Goal: Task Accomplishment & Management: Manage account settings

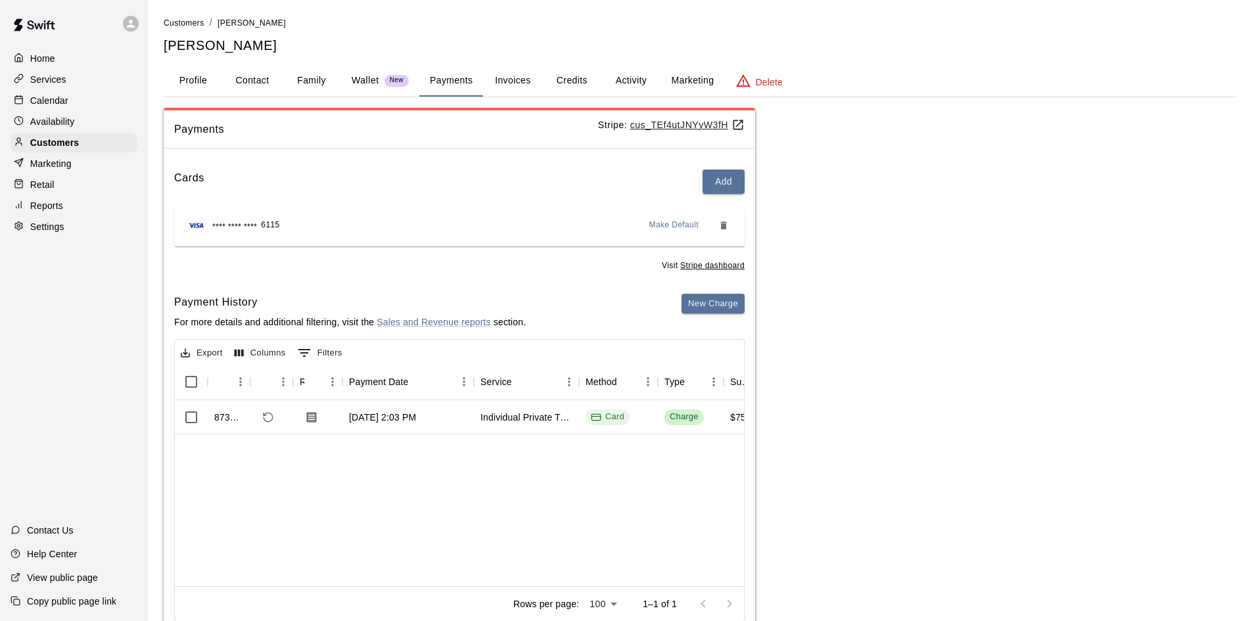
click at [183, 80] on button "Profile" at bounding box center [193, 81] width 59 height 32
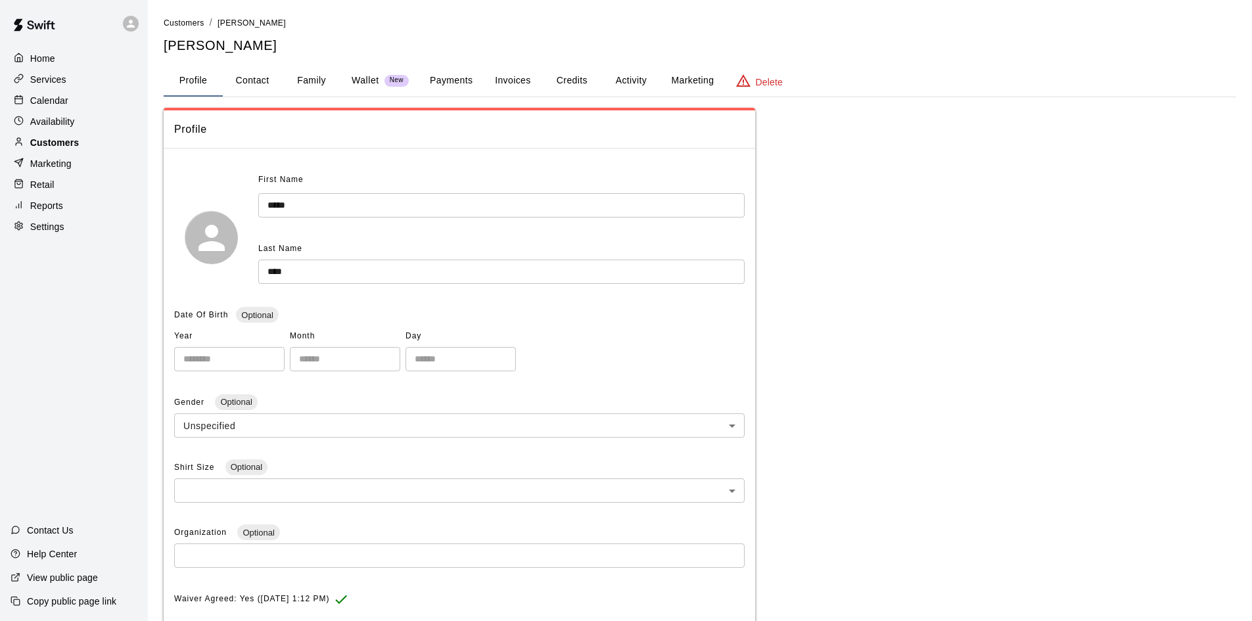
click at [91, 143] on div "Customers" at bounding box center [74, 143] width 127 height 20
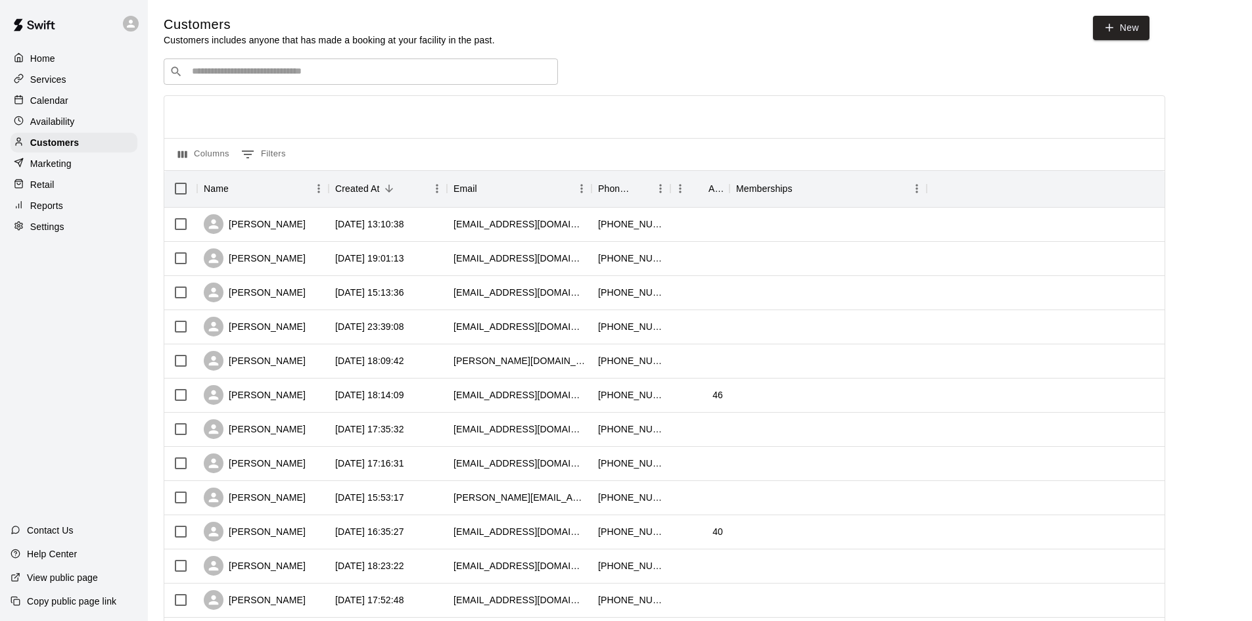
click at [250, 74] on input "Search customers by name or email" at bounding box center [370, 71] width 364 height 13
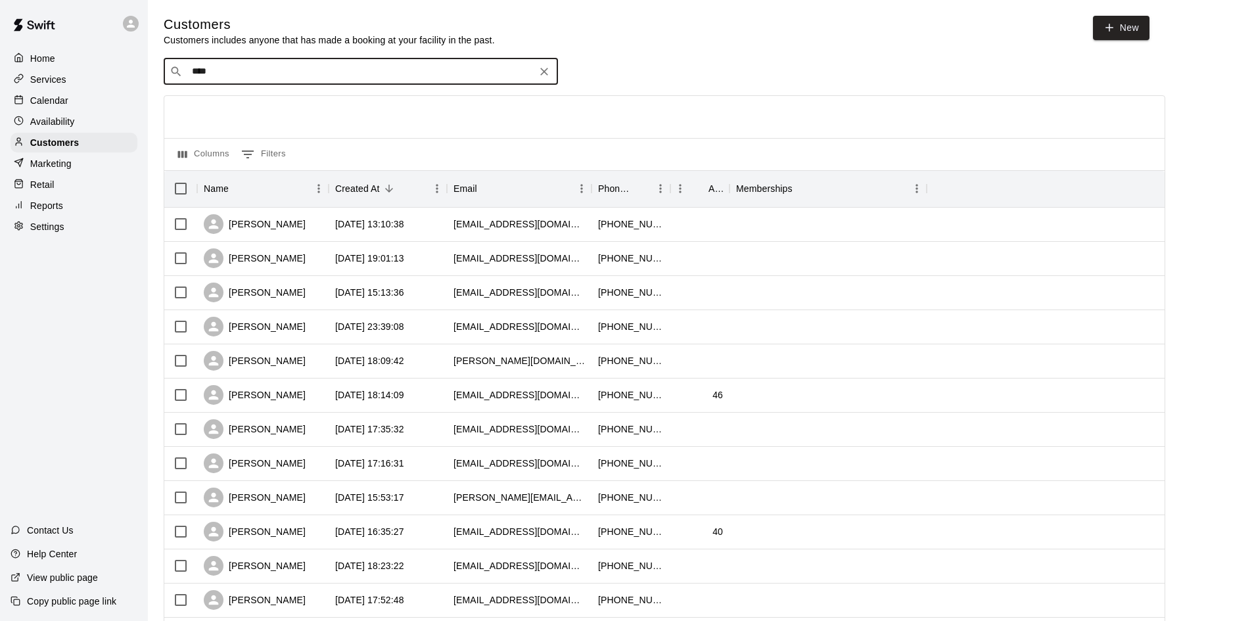
type input "*****"
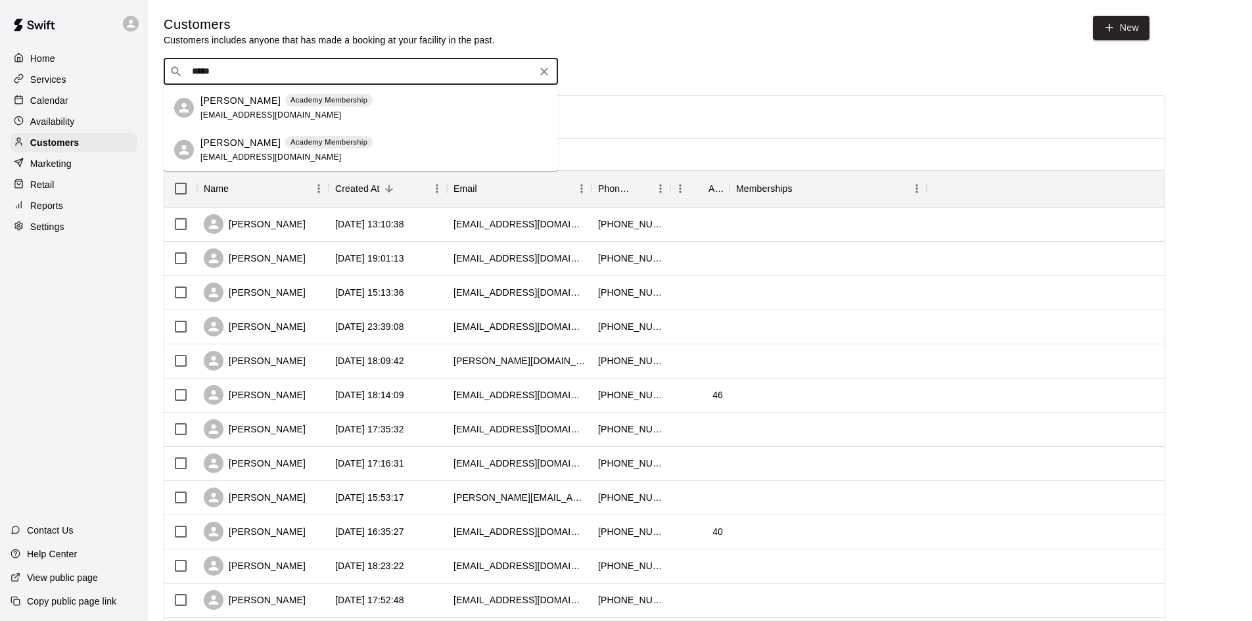
click at [212, 101] on p "[PERSON_NAME]" at bounding box center [240, 101] width 80 height 14
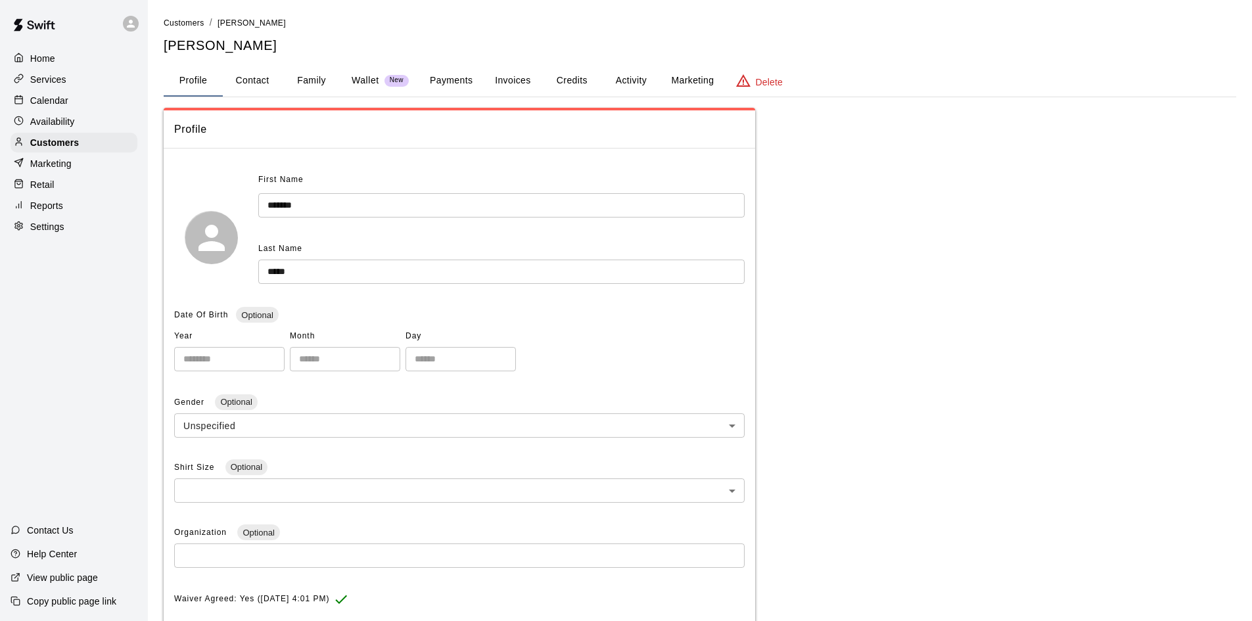
click at [57, 188] on div "Retail" at bounding box center [74, 185] width 127 height 20
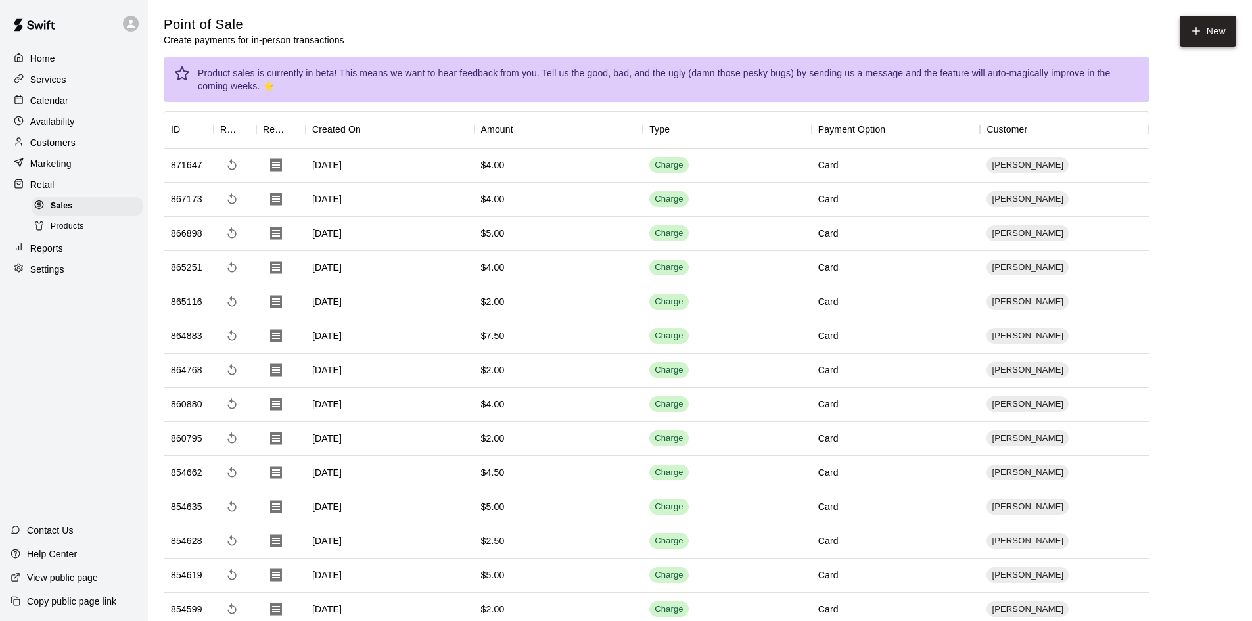
click at [1218, 29] on button "New" at bounding box center [1208, 31] width 57 height 31
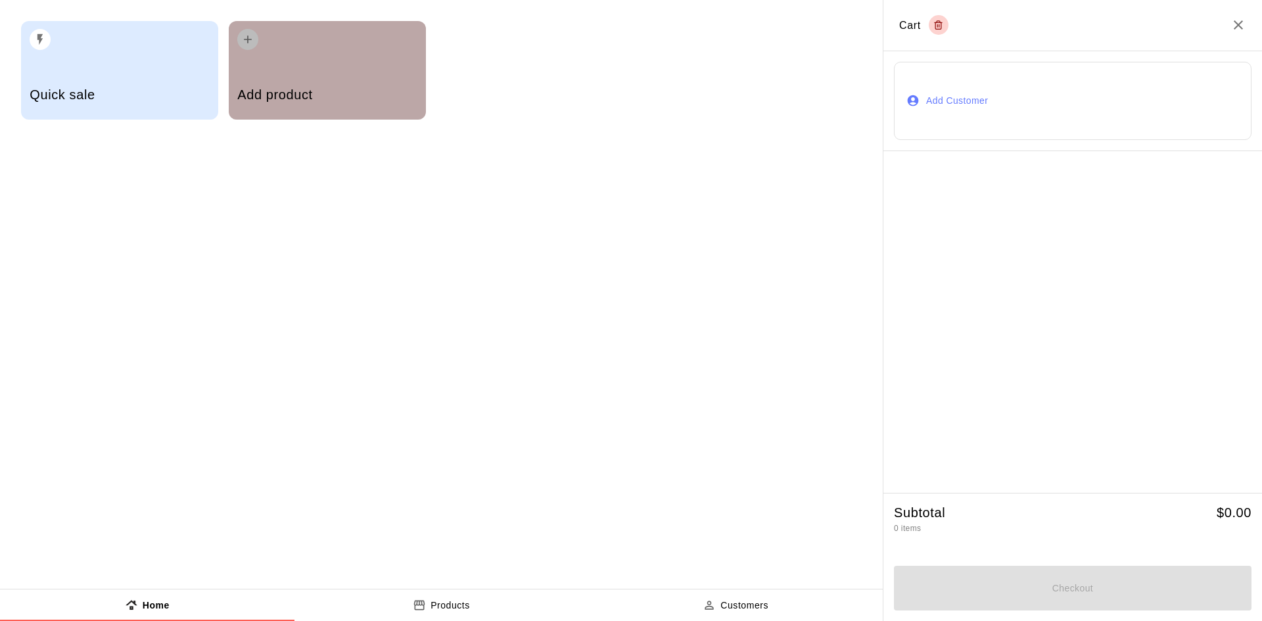
click at [323, 91] on h5 "Add product" at bounding box center [326, 95] width 179 height 18
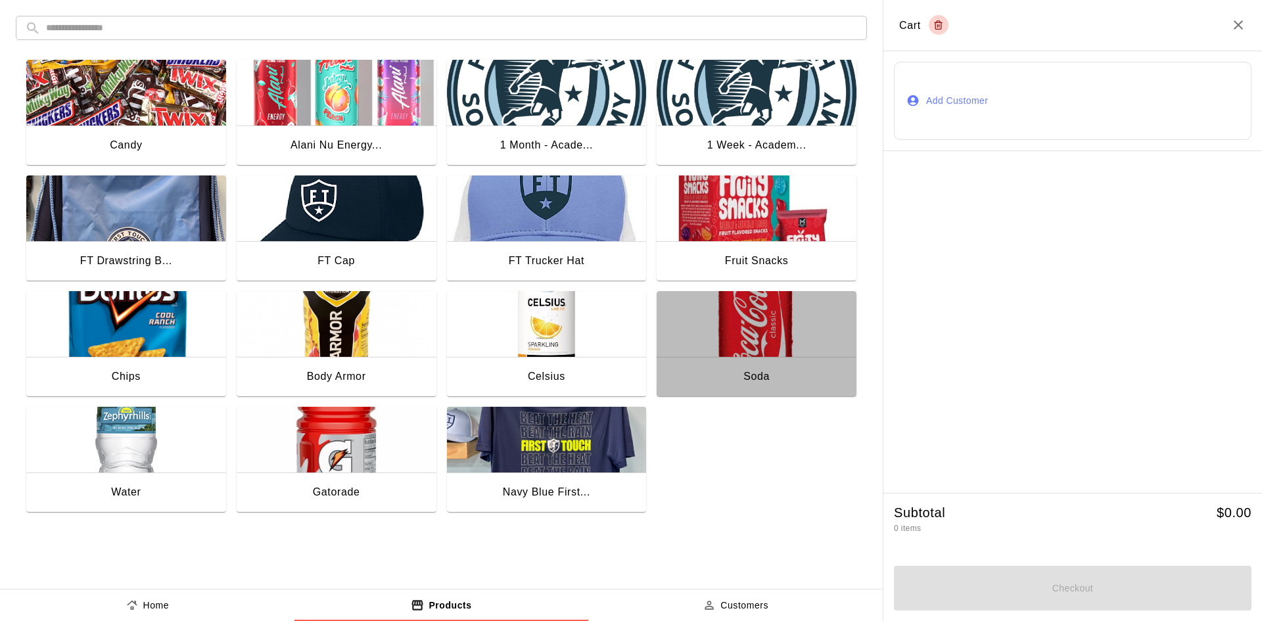
click at [740, 357] on button "Soda" at bounding box center [757, 345] width 200 height 108
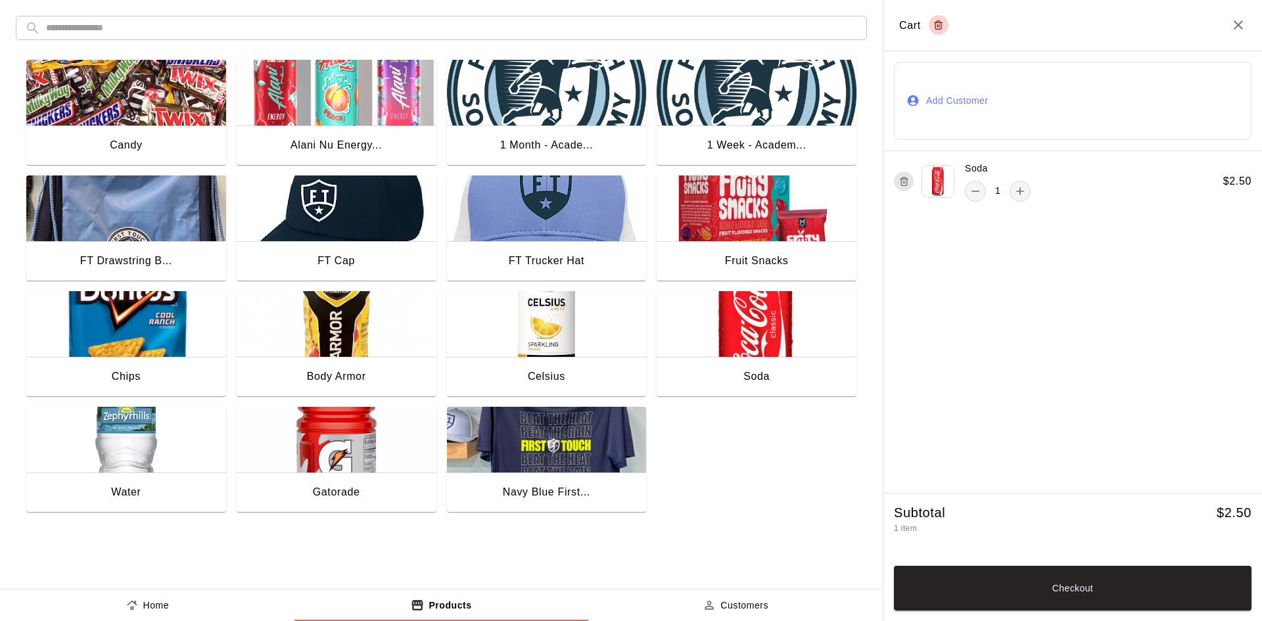
click at [969, 96] on button "Add Customer" at bounding box center [1073, 101] width 358 height 78
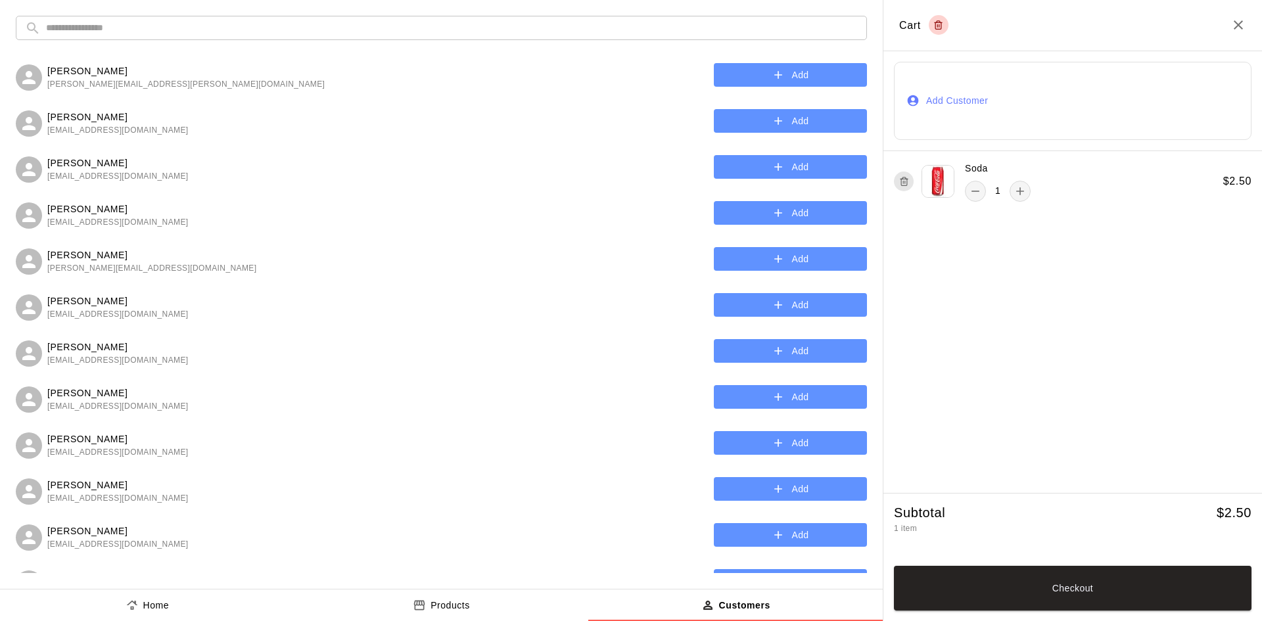
click at [294, 24] on input "text" at bounding box center [452, 28] width 812 height 24
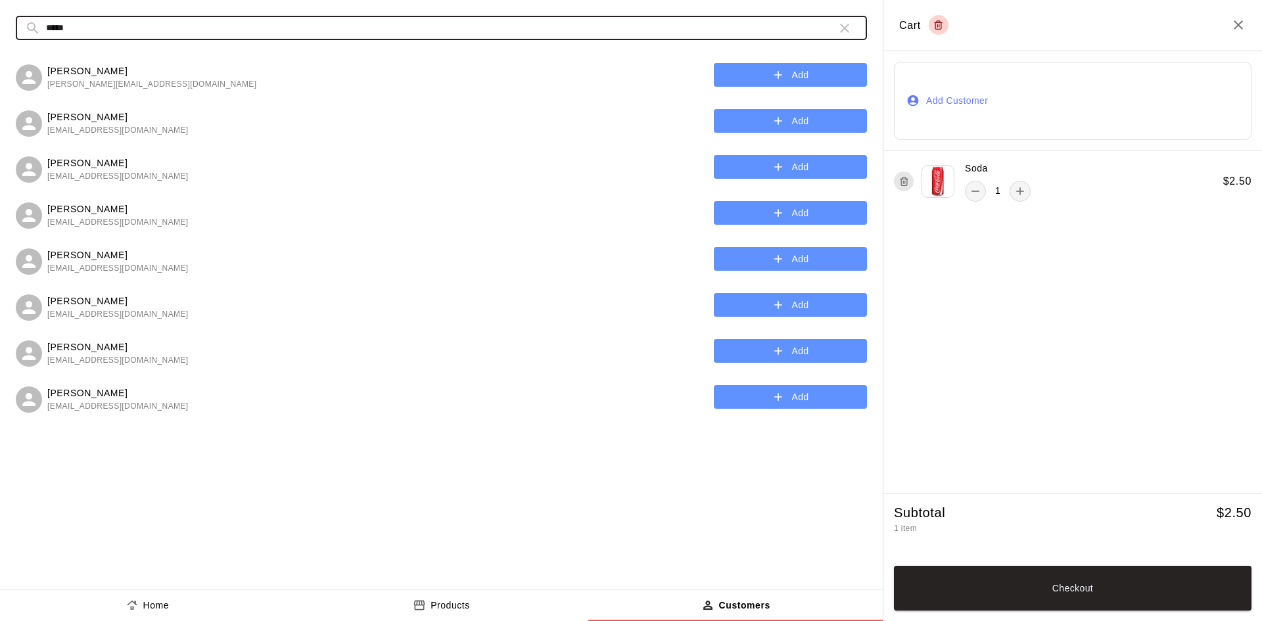
type input "*****"
click at [106, 212] on p "[PERSON_NAME]" at bounding box center [117, 209] width 141 height 14
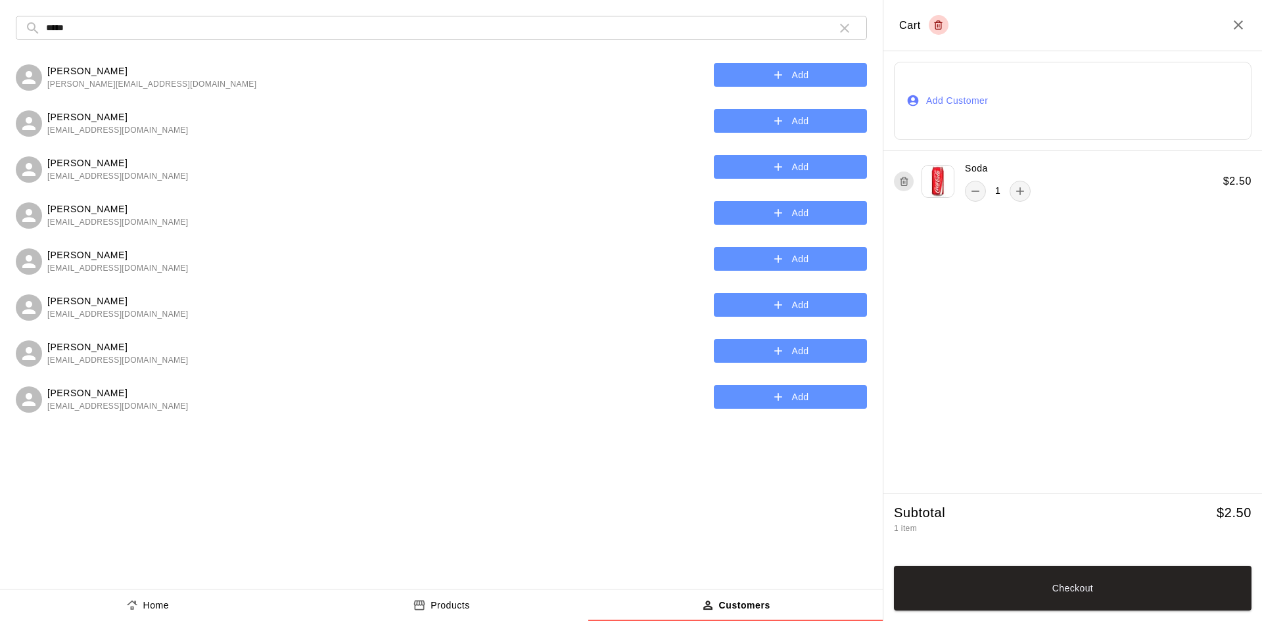
click at [96, 210] on p "[PERSON_NAME]" at bounding box center [117, 209] width 141 height 14
click at [753, 212] on button "Add" at bounding box center [790, 213] width 153 height 24
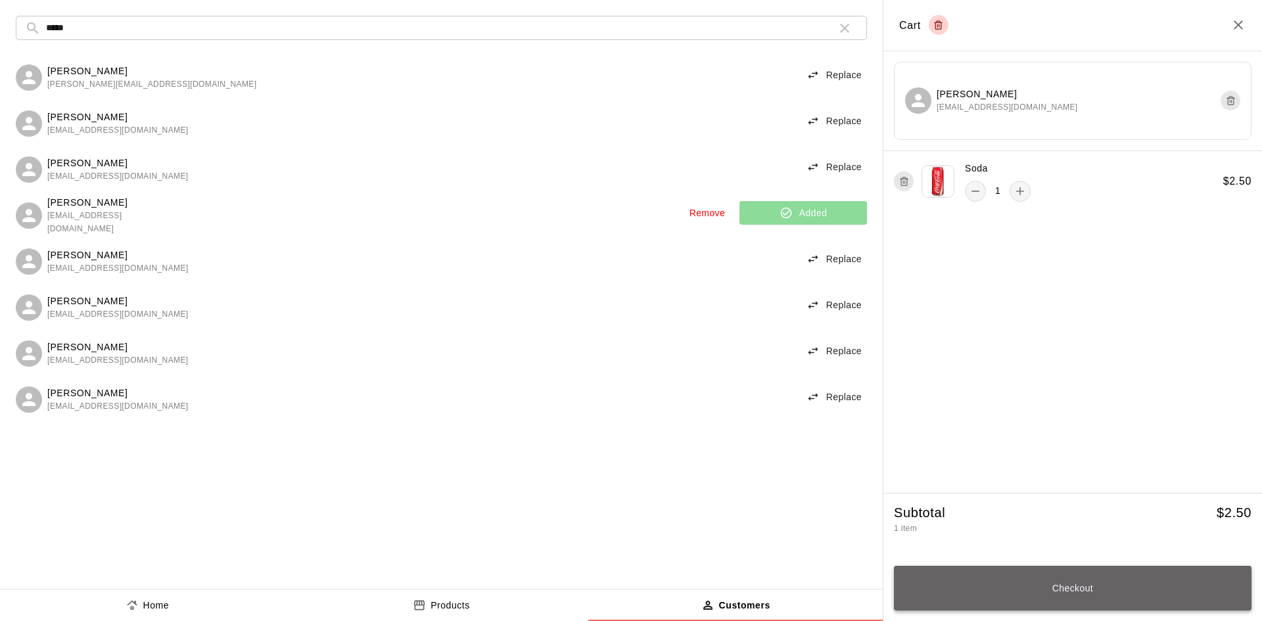
click at [1045, 586] on button "Checkout" at bounding box center [1073, 588] width 358 height 45
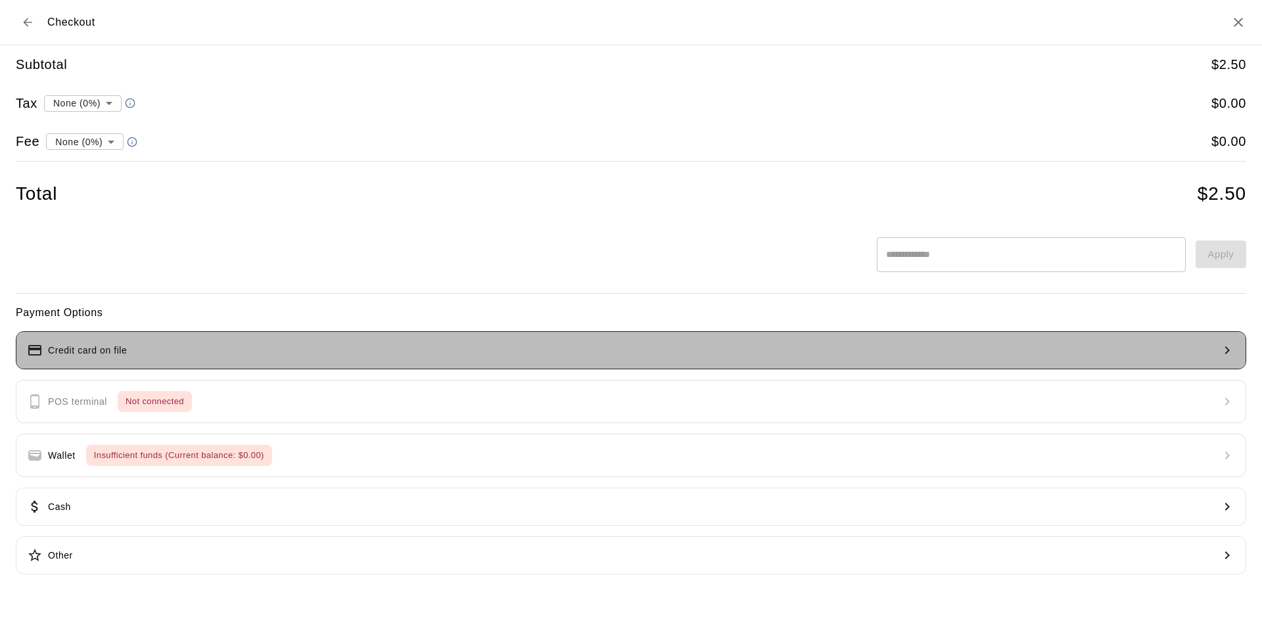
click at [194, 367] on button "Credit card on file" at bounding box center [631, 350] width 1230 height 38
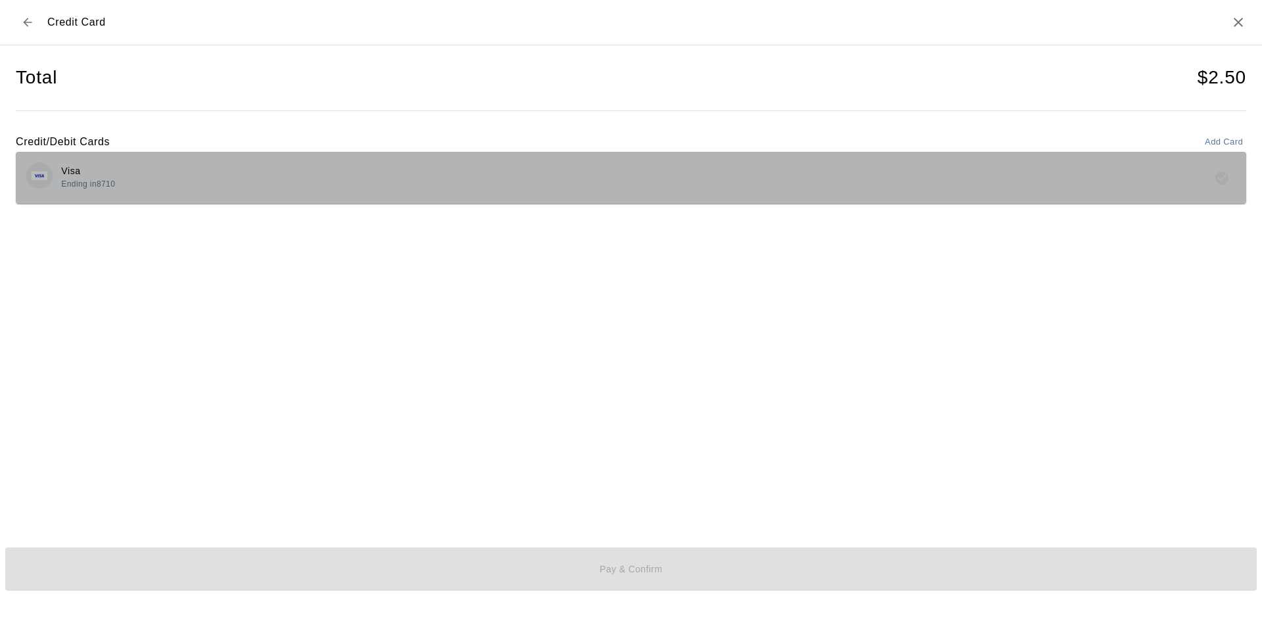
click at [173, 193] on div "Visa Ending in 8710" at bounding box center [630, 177] width 1209 height 31
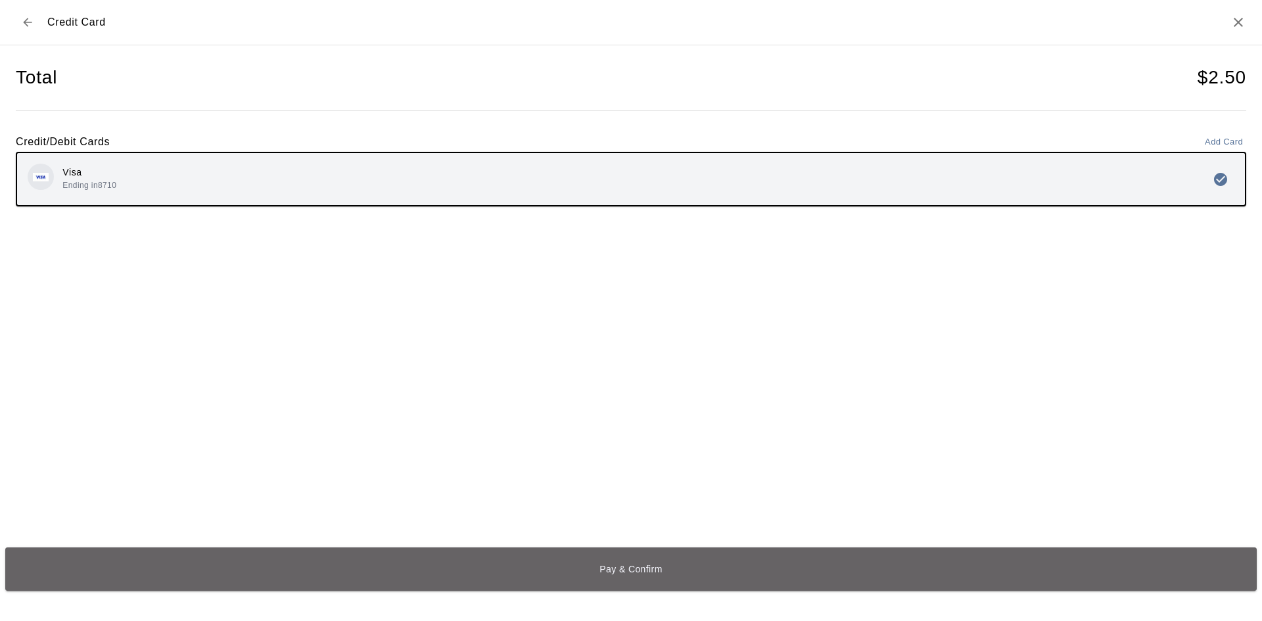
click at [413, 551] on button "Pay & Confirm" at bounding box center [630, 568] width 1251 height 43
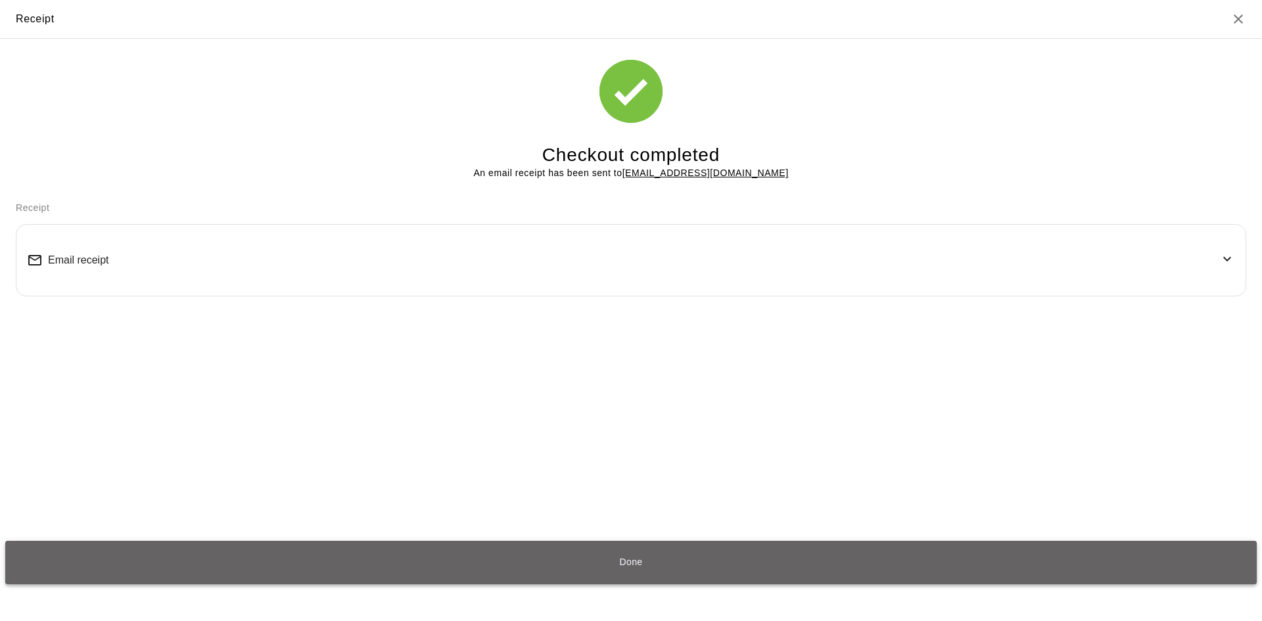
click at [569, 563] on button "Done" at bounding box center [630, 562] width 1251 height 43
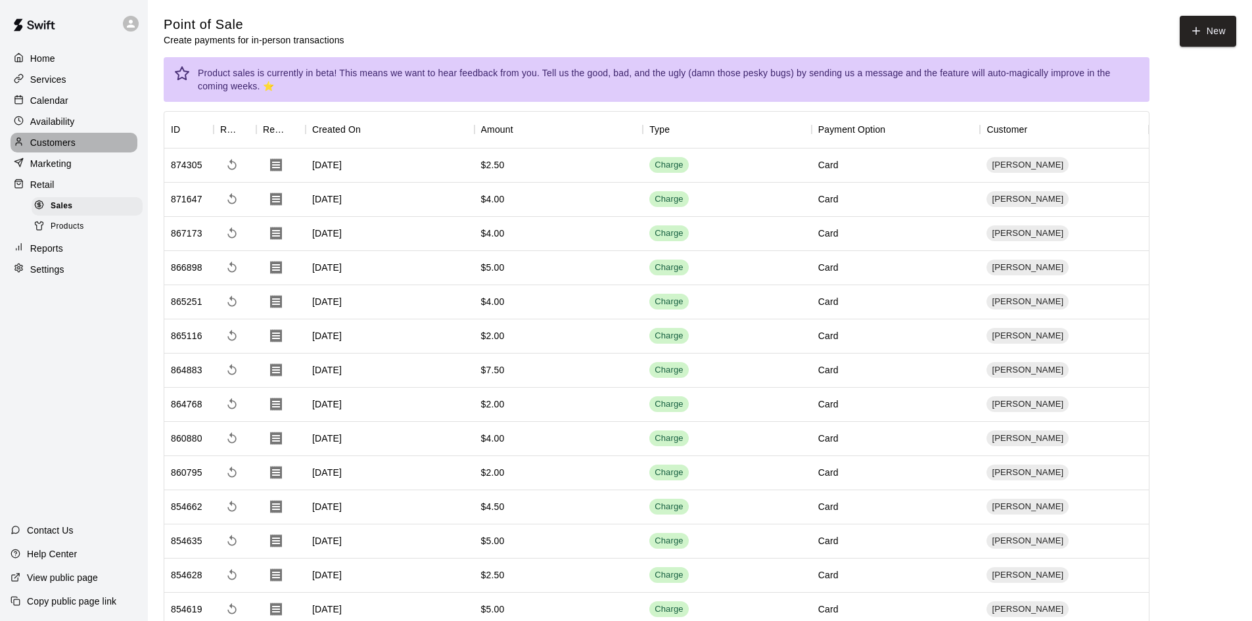
click at [47, 140] on p "Customers" at bounding box center [52, 142] width 45 height 13
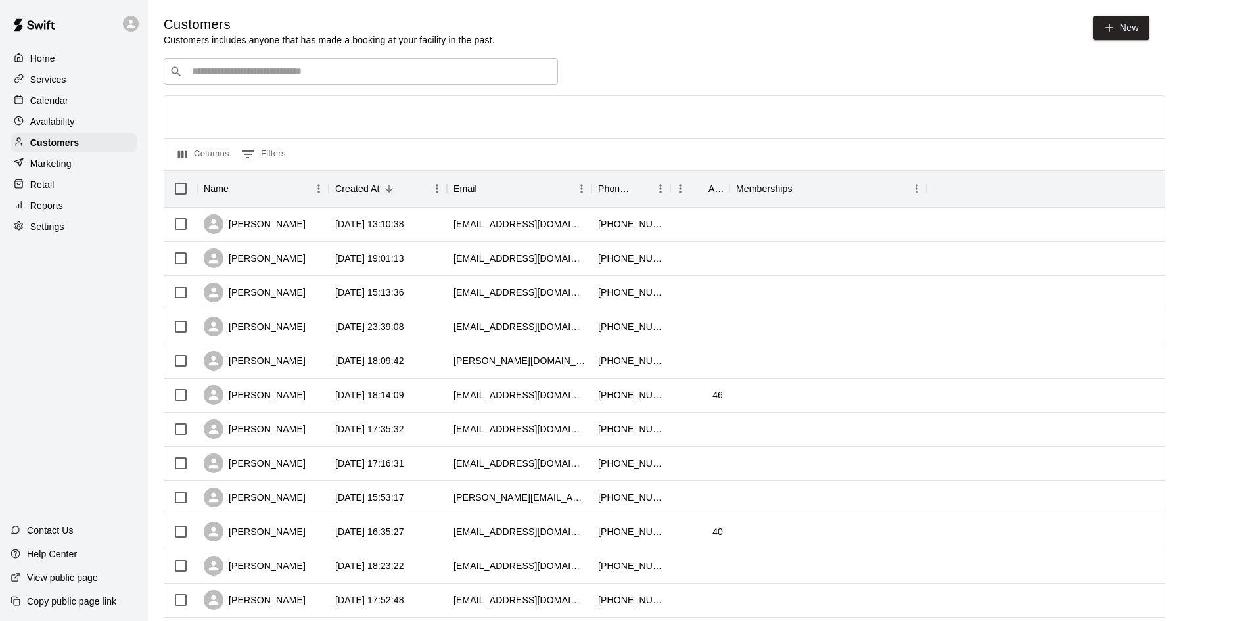
click at [209, 64] on div "​ ​" at bounding box center [361, 71] width 394 height 26
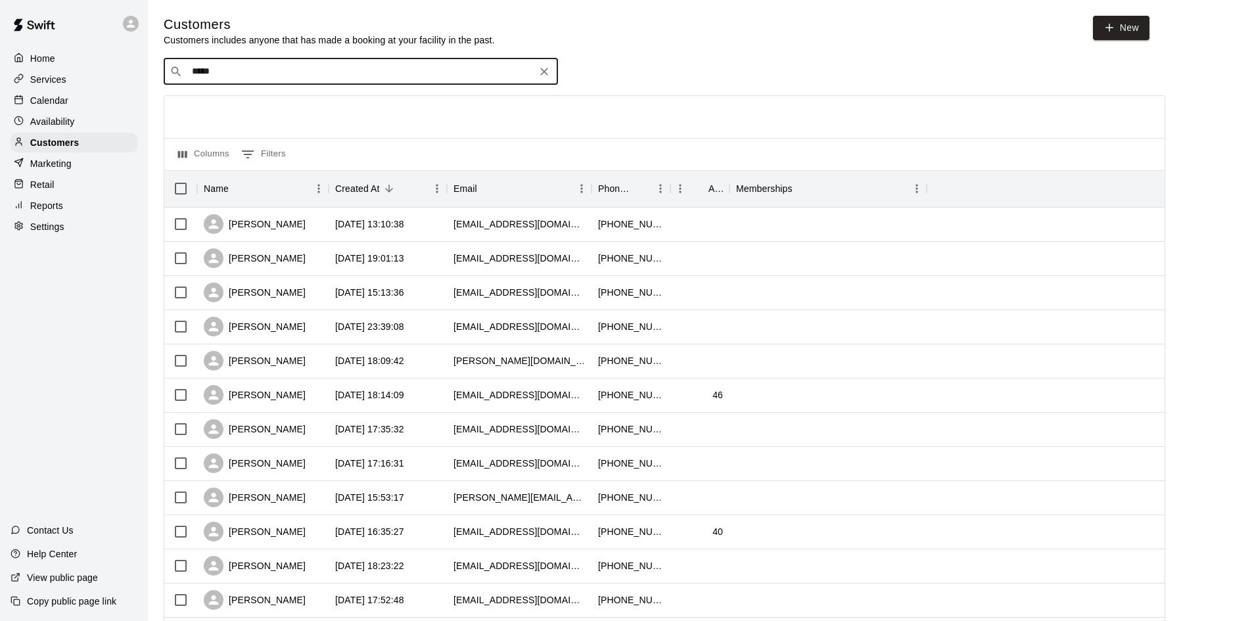
type input "******"
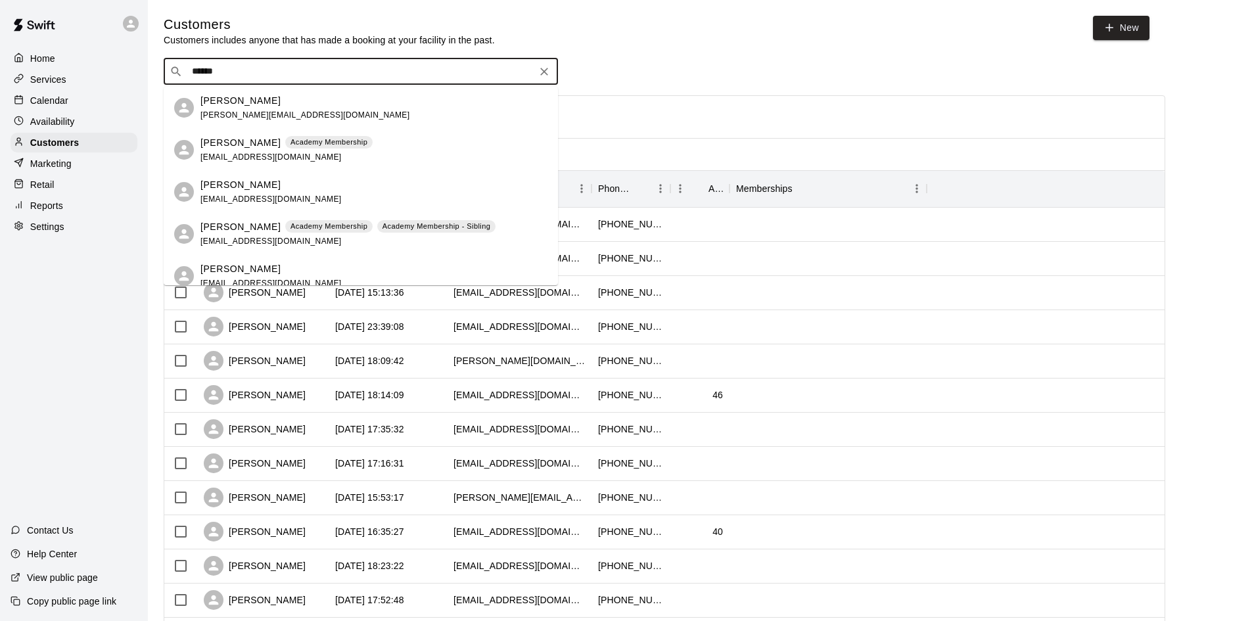
click at [216, 138] on div "[PERSON_NAME] Academy Membership [EMAIL_ADDRESS][DOMAIN_NAME]" at bounding box center [361, 150] width 394 height 42
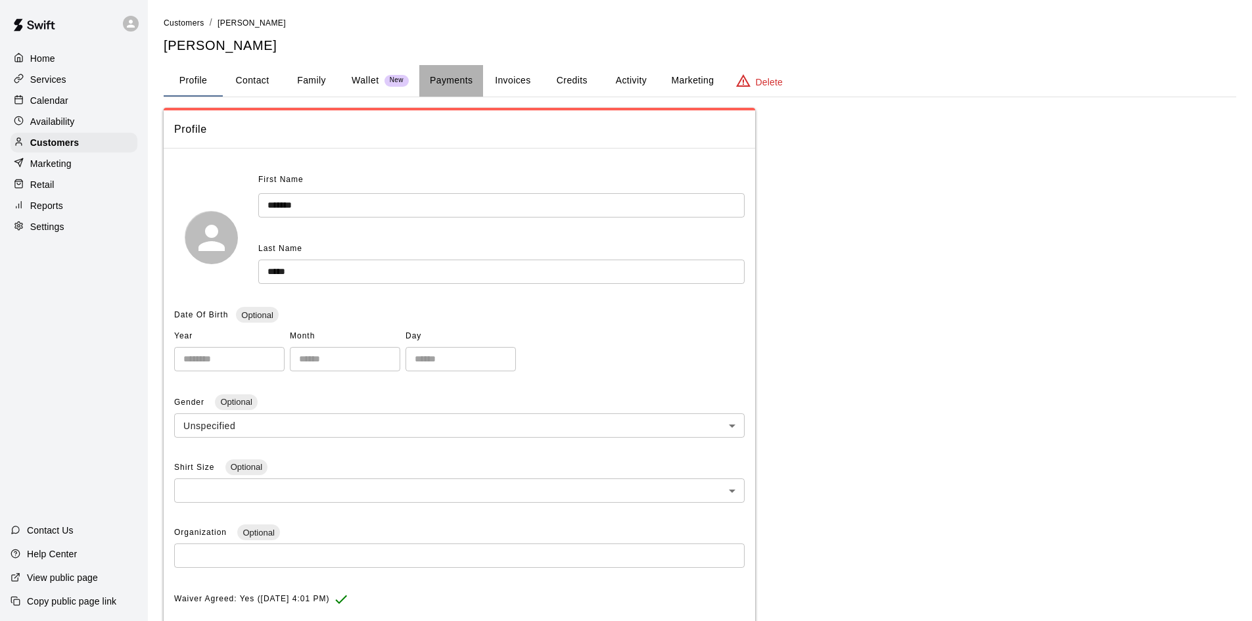
click at [443, 75] on button "Payments" at bounding box center [451, 81] width 64 height 32
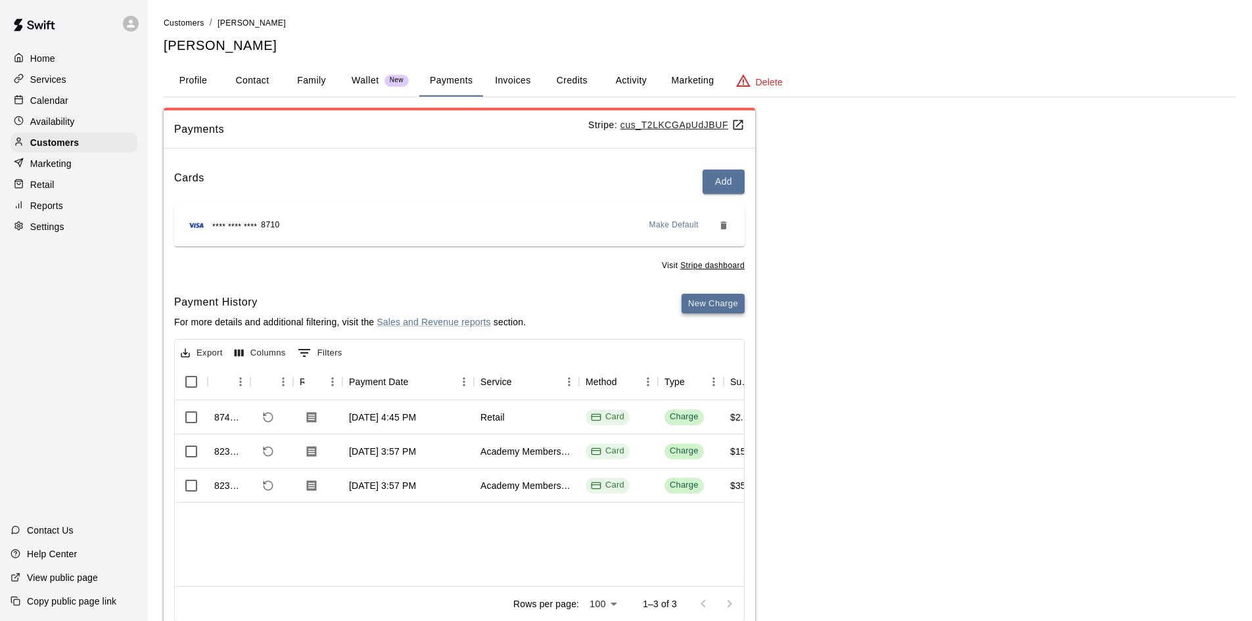
click at [708, 312] on button "New Charge" at bounding box center [713, 304] width 63 height 20
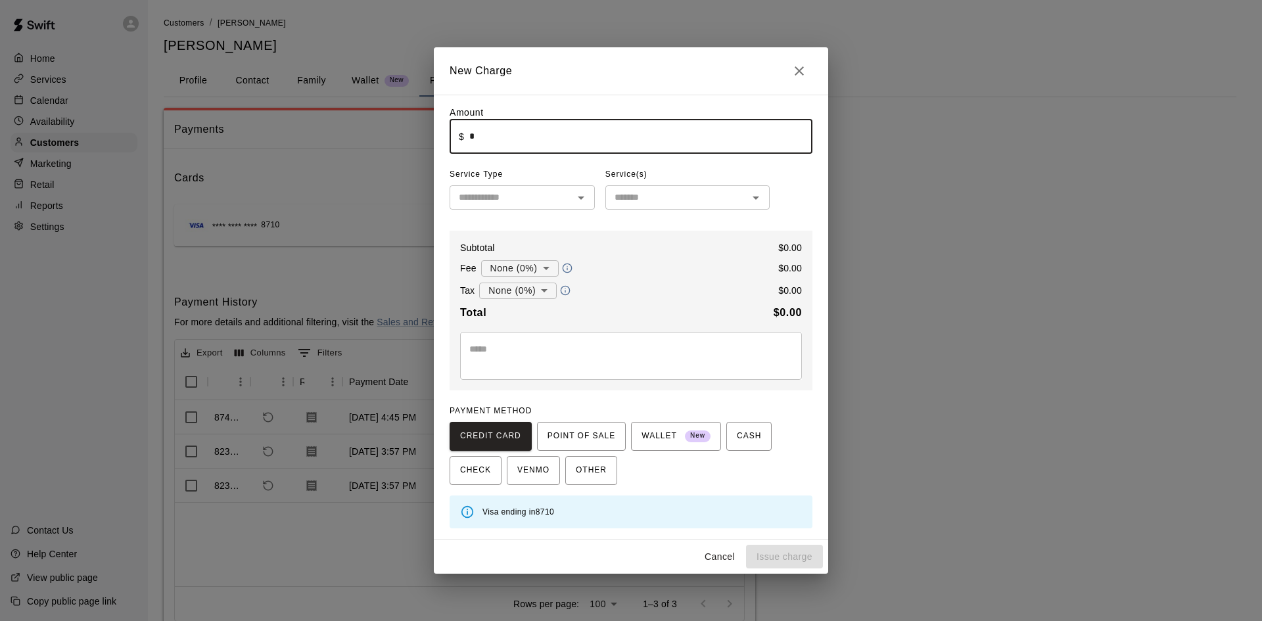
click at [567, 142] on input "*" at bounding box center [640, 136] width 343 height 35
click at [551, 200] on input "text" at bounding box center [511, 197] width 116 height 16
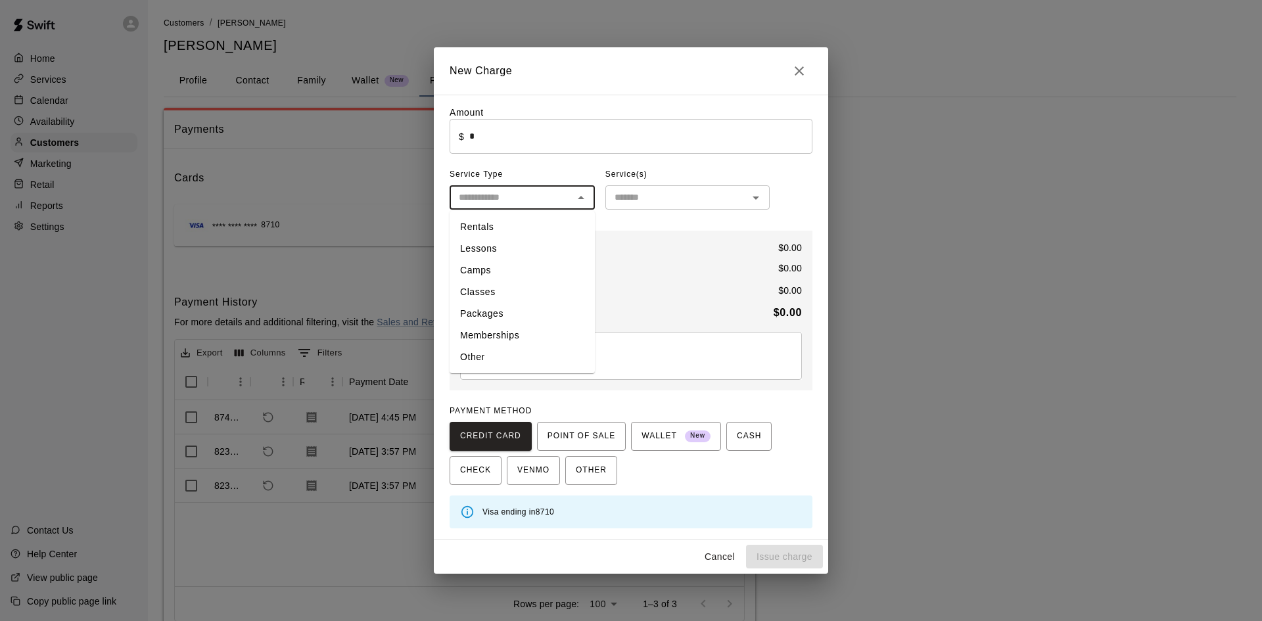
click at [503, 246] on li "Lessons" at bounding box center [522, 249] width 145 height 22
type input "*******"
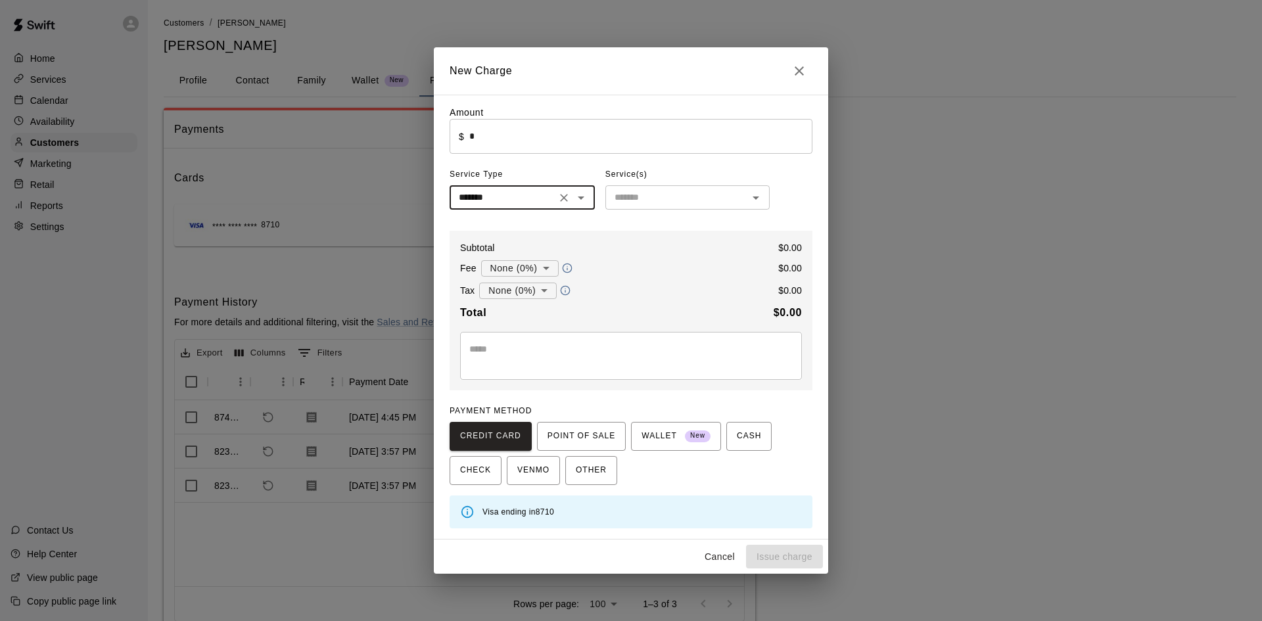
click at [644, 200] on input "text" at bounding box center [676, 197] width 135 height 16
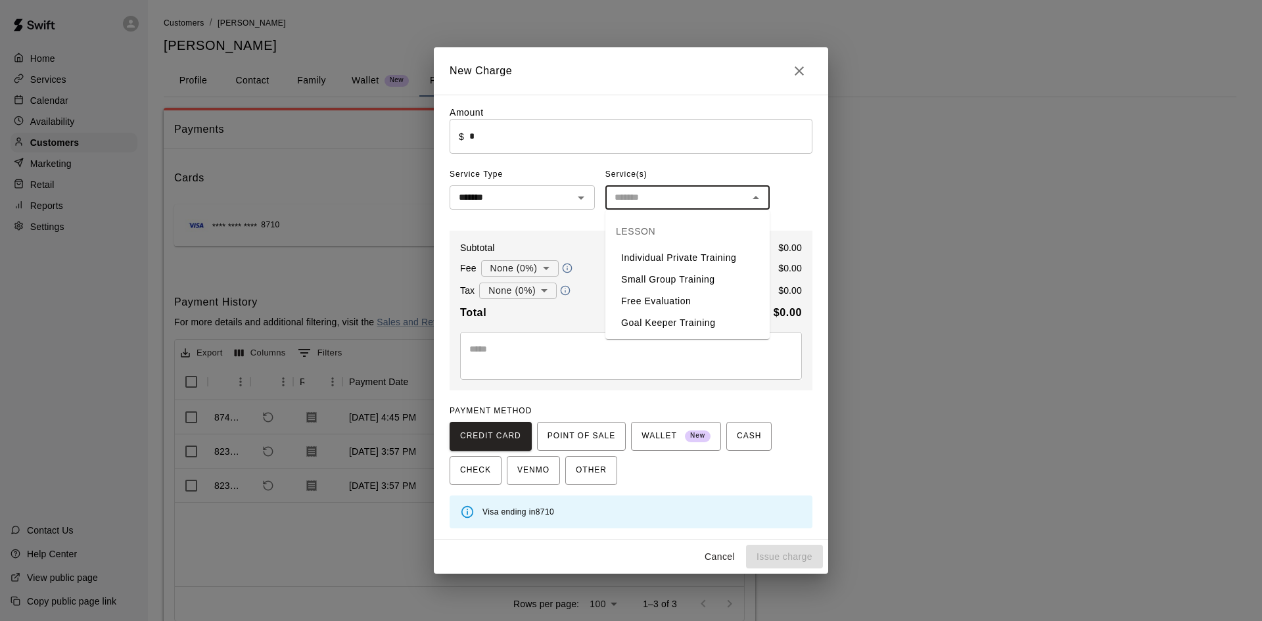
click at [663, 255] on li "Individual Private Training" at bounding box center [687, 258] width 164 height 22
type input "**********"
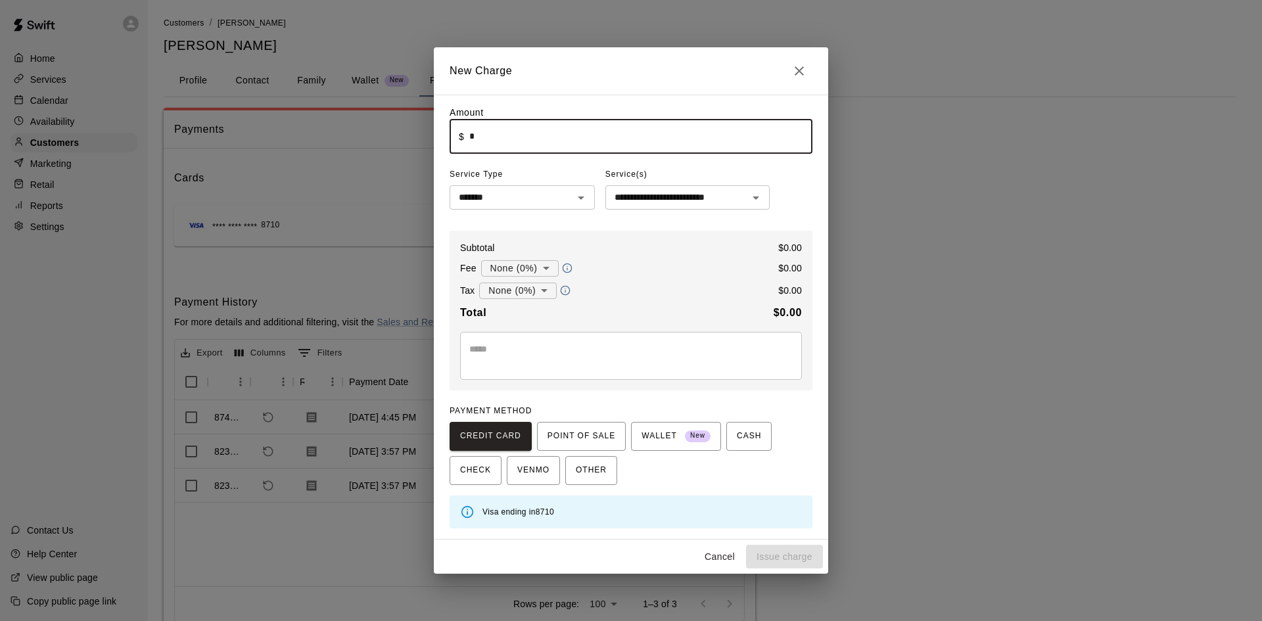
click at [486, 136] on input "*" at bounding box center [640, 136] width 343 height 35
type input "*****"
click at [508, 367] on textarea at bounding box center [630, 355] width 323 height 26
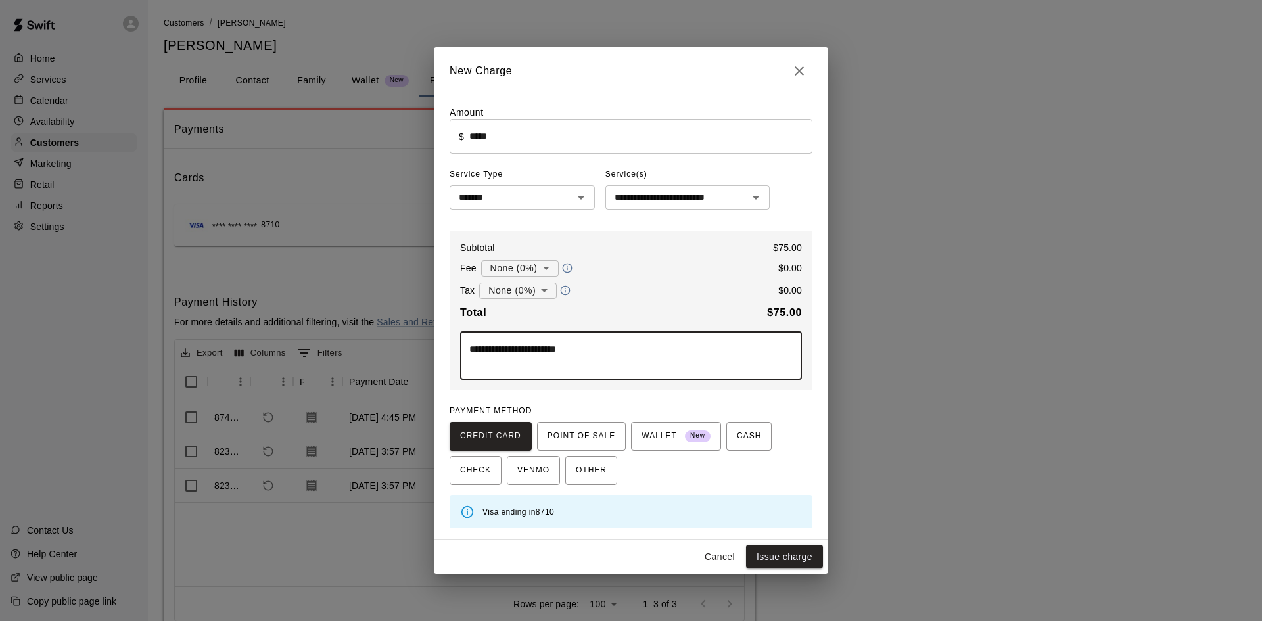
type textarea "**********"
click at [790, 561] on button "Issue charge" at bounding box center [784, 557] width 77 height 24
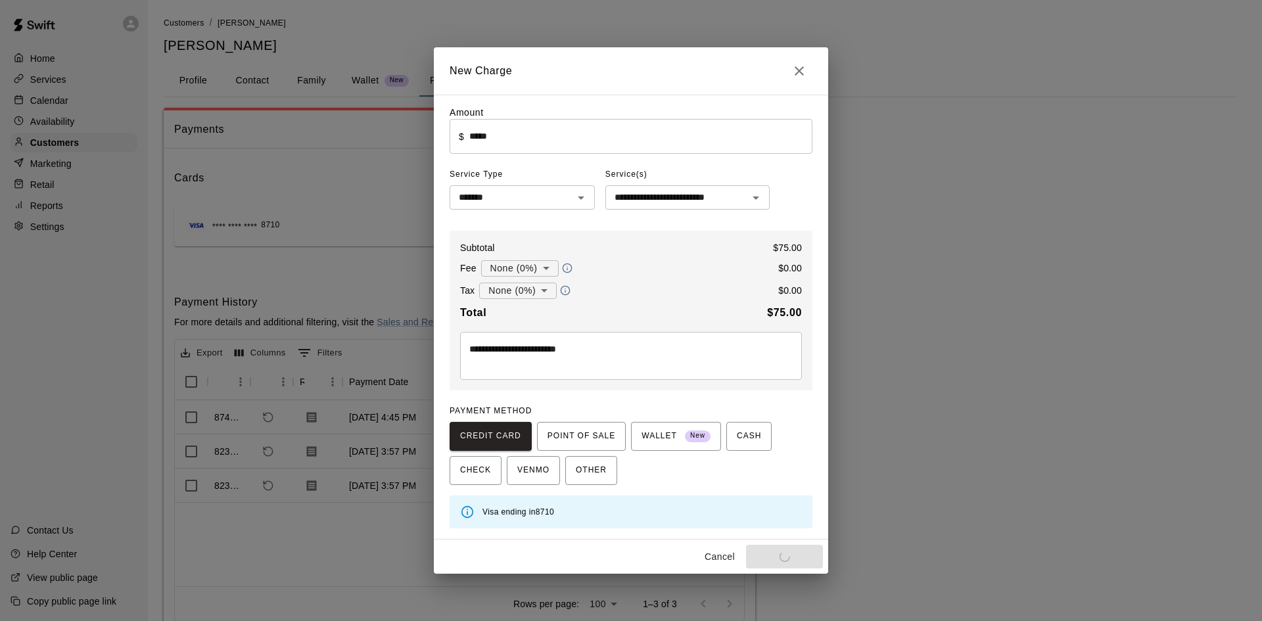
type input "*"
